Goal: Check status: Check status

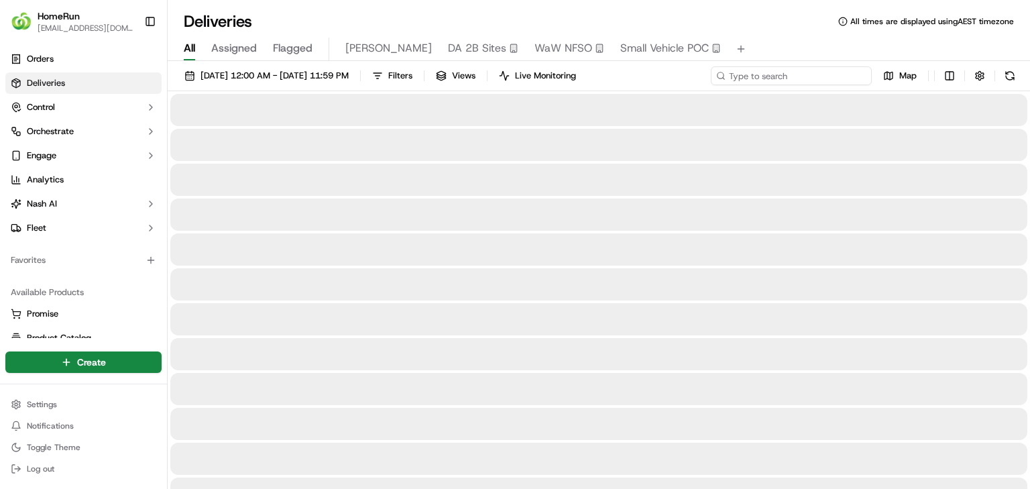
click at [825, 72] on input at bounding box center [791, 75] width 161 height 19
paste input "270423120"
click at [795, 82] on input "270423120" at bounding box center [791, 75] width 161 height 19
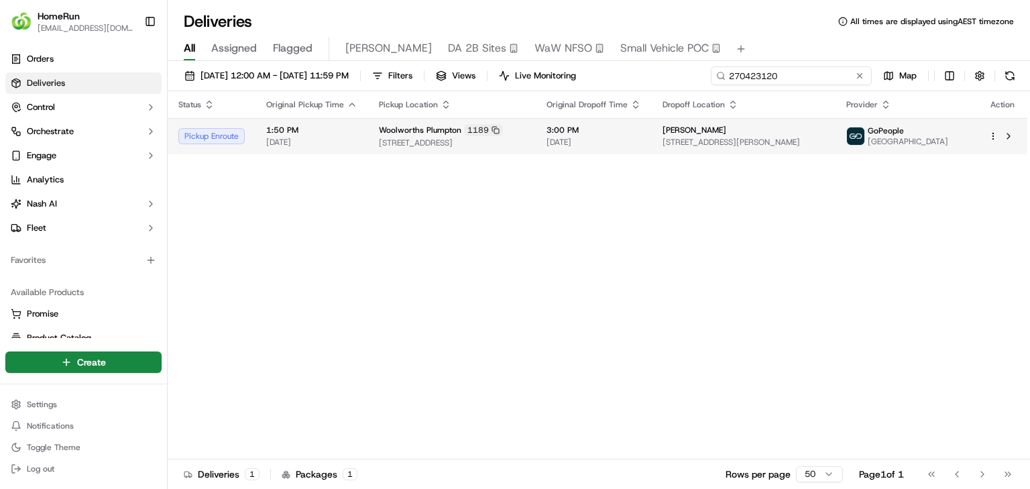
type input "270423120"
click at [773, 139] on span "55 Keesing Cres, Blackett, NSW 2770, AU" at bounding box center [744, 142] width 162 height 11
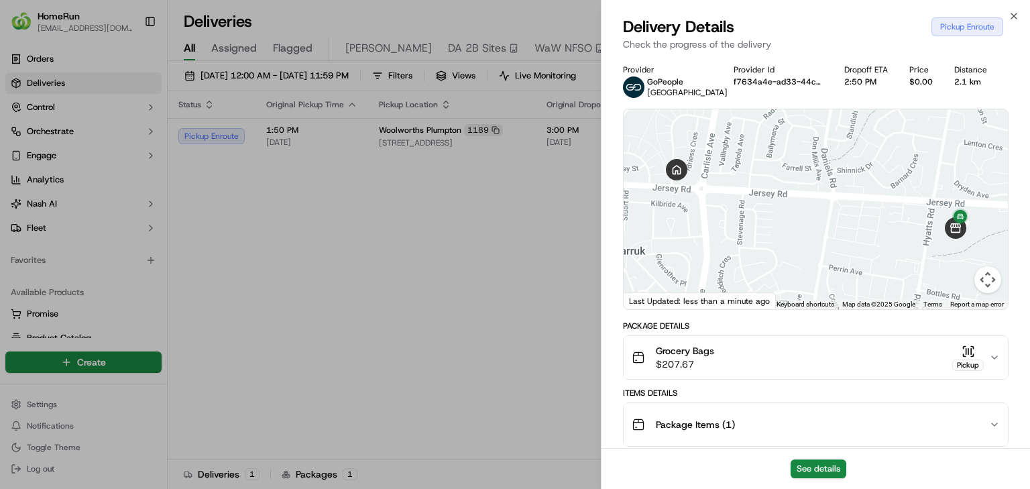
click at [818, 457] on div "See details" at bounding box center [816, 468] width 429 height 41
click at [817, 463] on button "See details" at bounding box center [819, 468] width 56 height 19
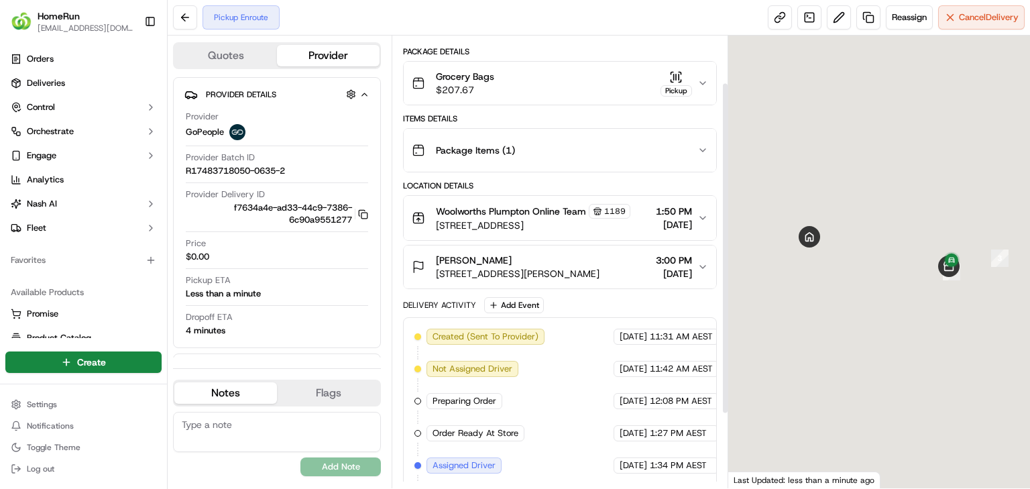
scroll to position [164, 0]
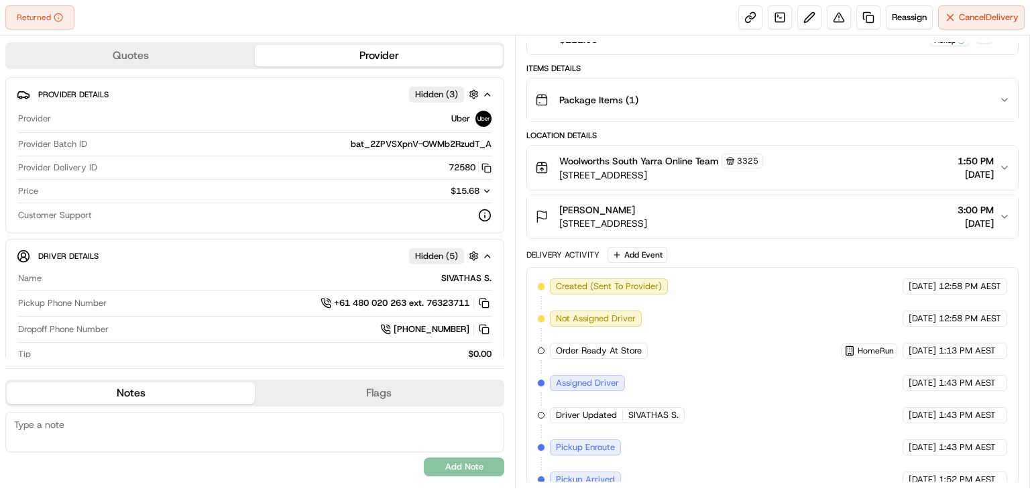
scroll to position [253, 0]
